Goal: Transaction & Acquisition: Purchase product/service

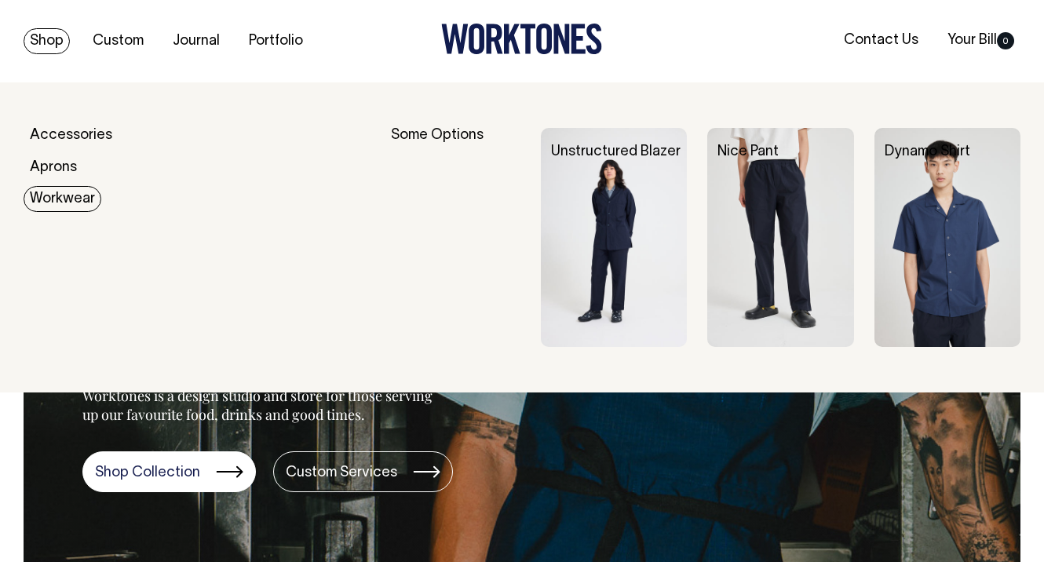
click at [67, 198] on link "Workwear" at bounding box center [63, 199] width 78 height 26
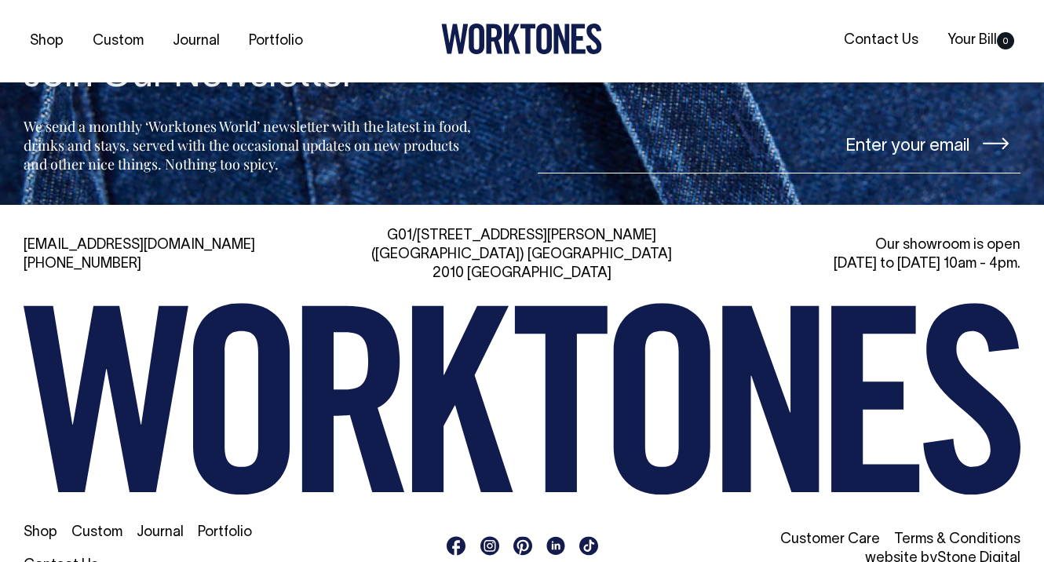
scroll to position [1421, 0]
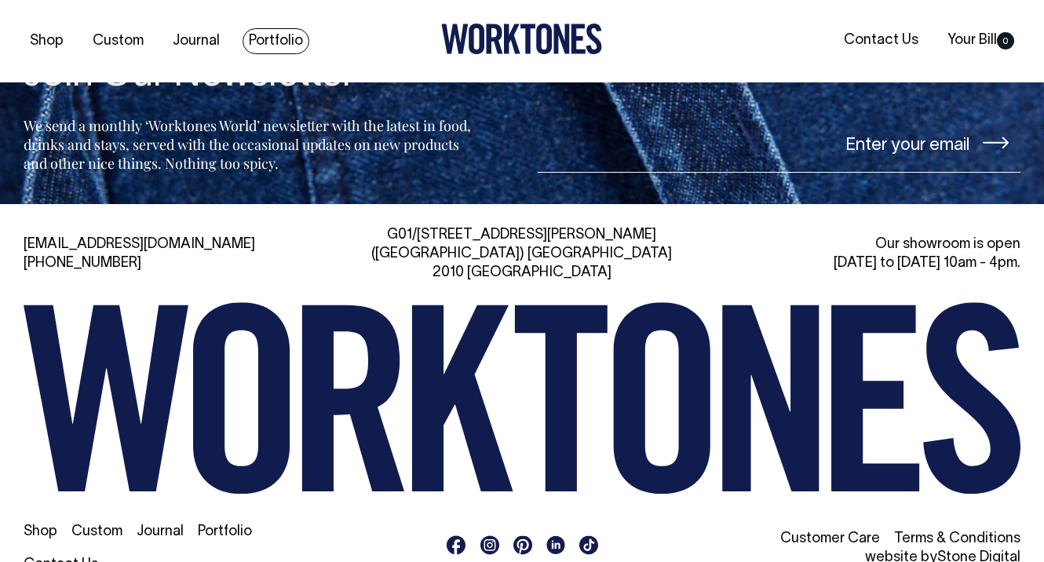
click at [257, 38] on link "Portfolio" at bounding box center [275, 41] width 67 height 26
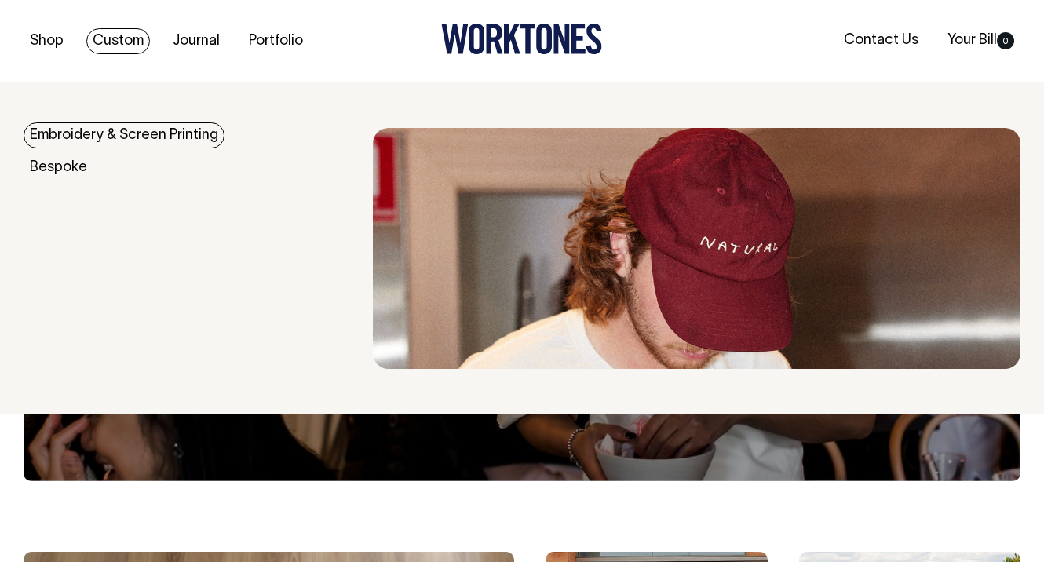
click at [141, 35] on link "Custom" at bounding box center [118, 41] width 64 height 26
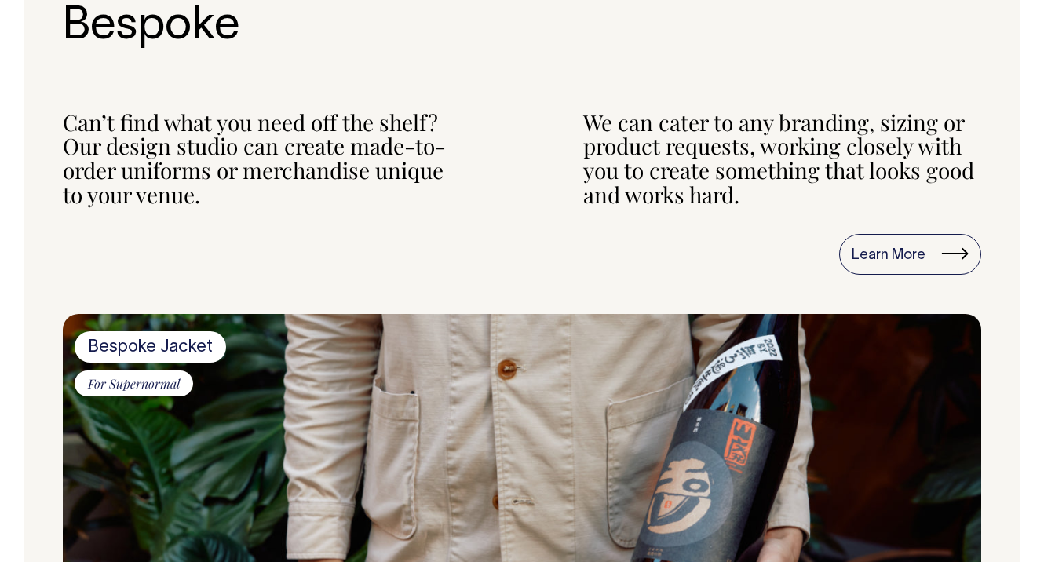
scroll to position [716, 0]
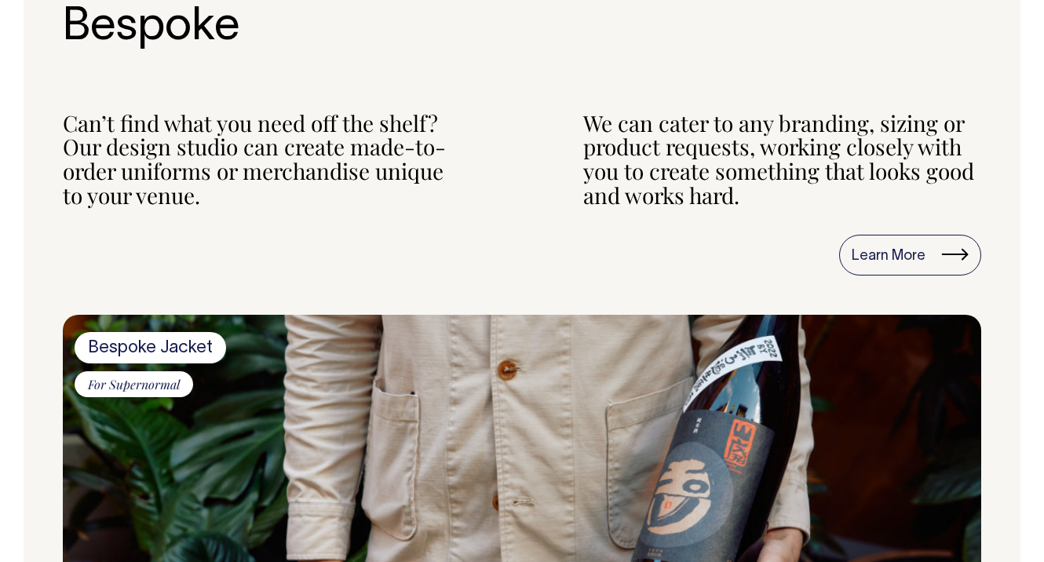
click at [166, 342] on span "Bespoke Jacket" at bounding box center [150, 347] width 151 height 31
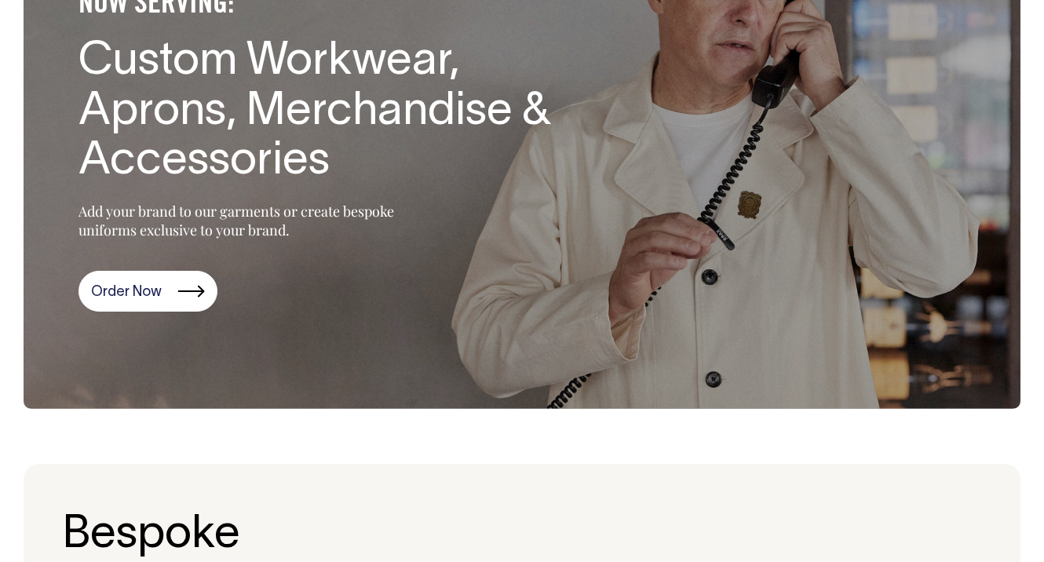
scroll to position [208, 0]
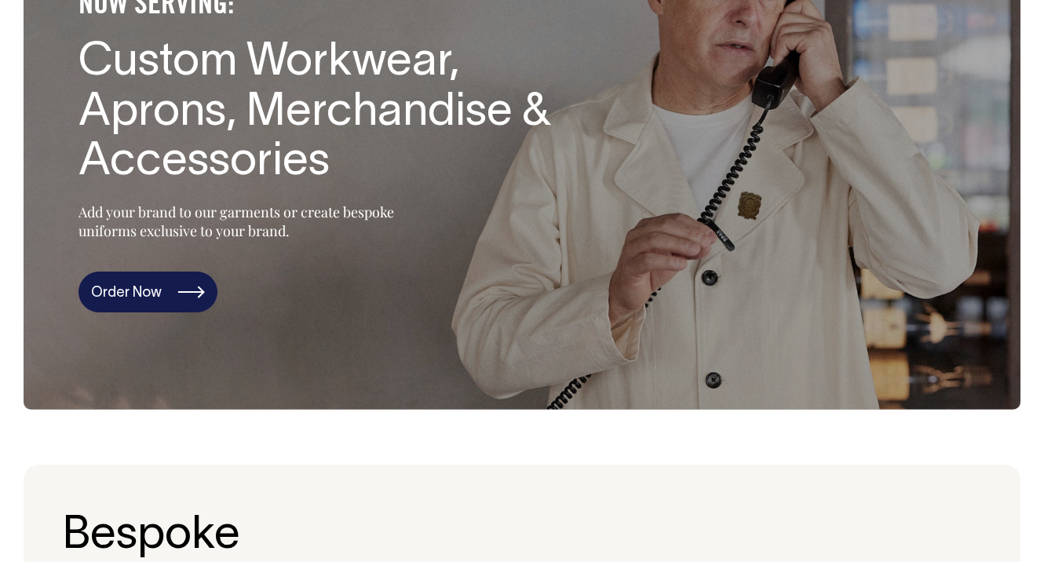
click at [157, 286] on link "Order Now" at bounding box center [147, 292] width 139 height 41
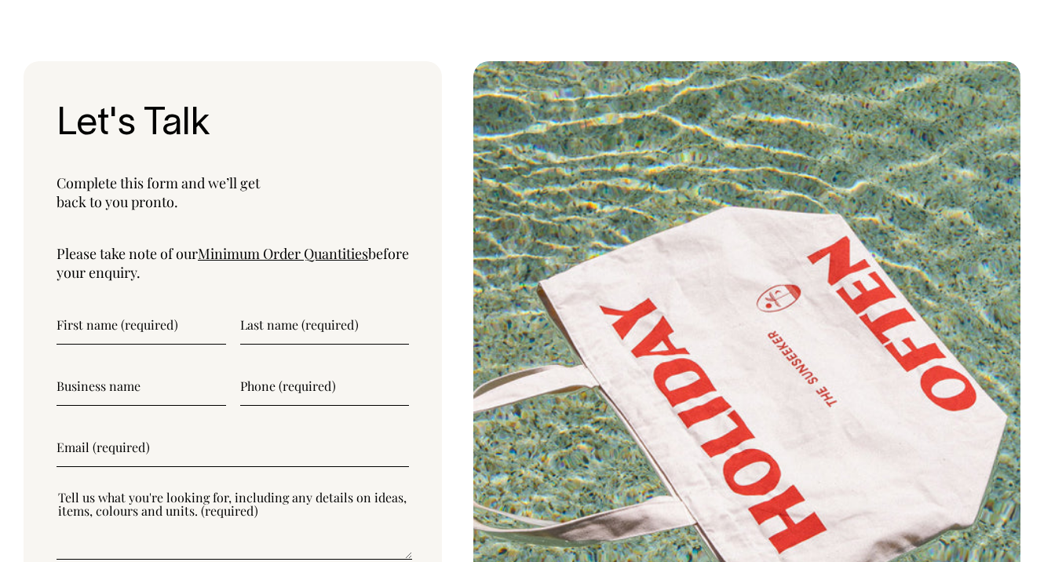
scroll to position [5134, 0]
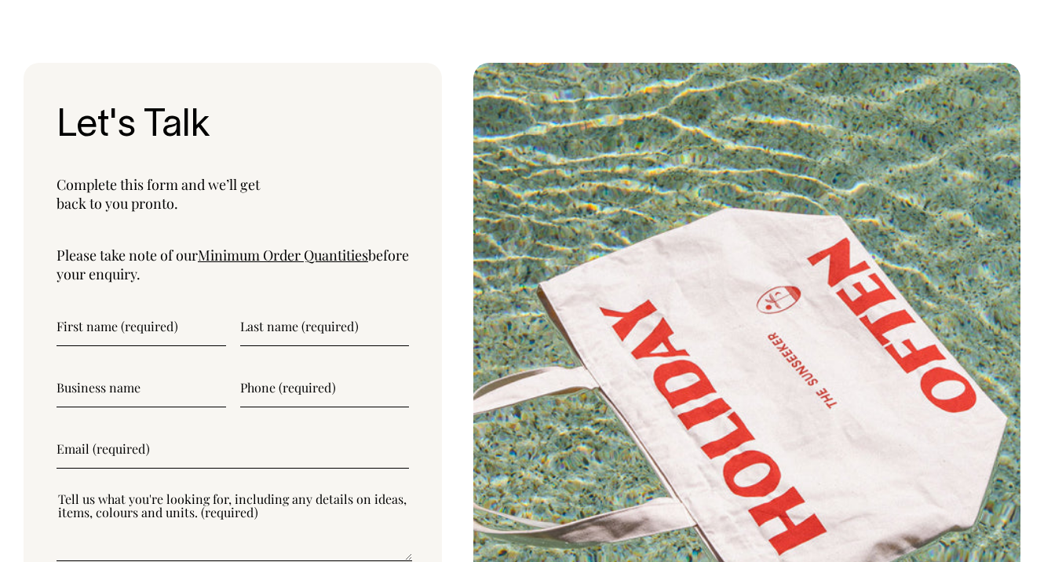
click at [250, 195] on div "Let's Talk Complete this form and we’ll get back to you pronto. Please take not…" at bounding box center [233, 386] width 418 height 646
click at [250, 246] on link "Minimum Order Quantities" at bounding box center [283, 255] width 170 height 19
